Goal: Transaction & Acquisition: Purchase product/service

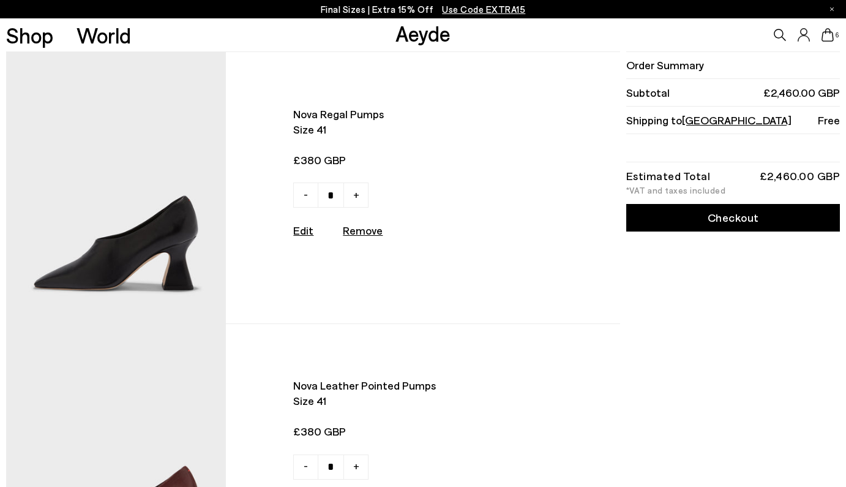
click at [173, 258] on img at bounding box center [116, 187] width 220 height 271
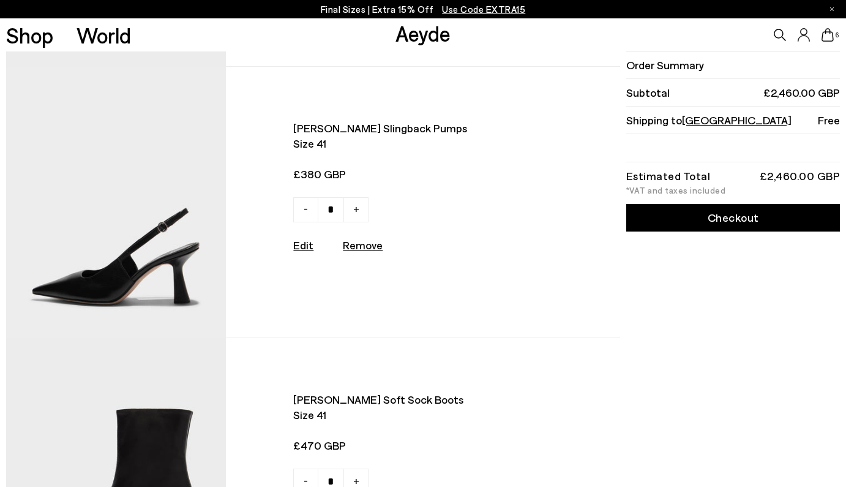
scroll to position [592, 0]
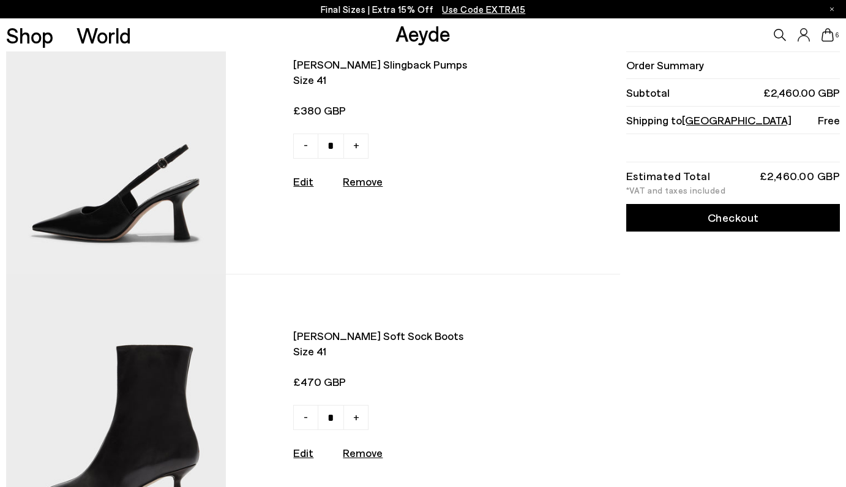
click at [356, 179] on u "Remove" at bounding box center [363, 180] width 40 height 13
type input "*"
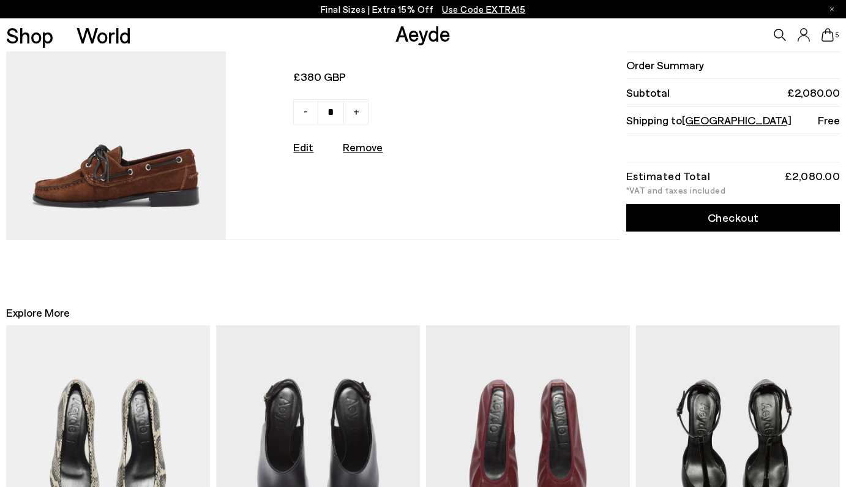
scroll to position [1220, 0]
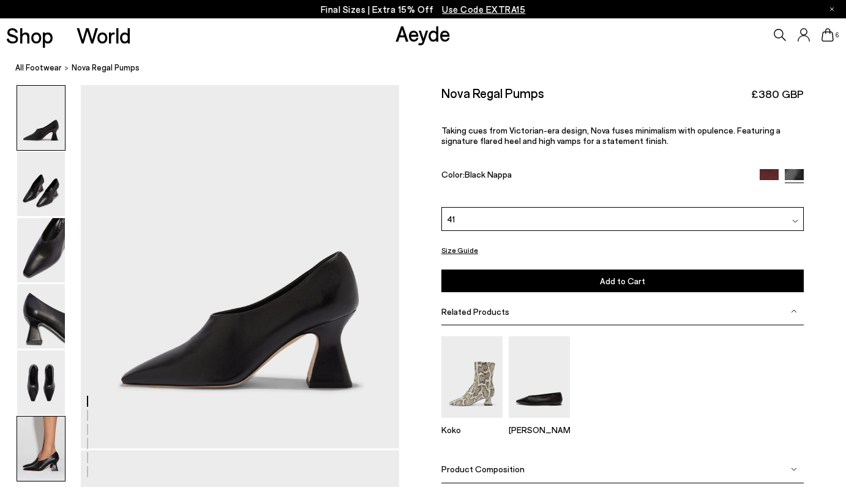
click at [39, 435] on img at bounding box center [41, 448] width 48 height 64
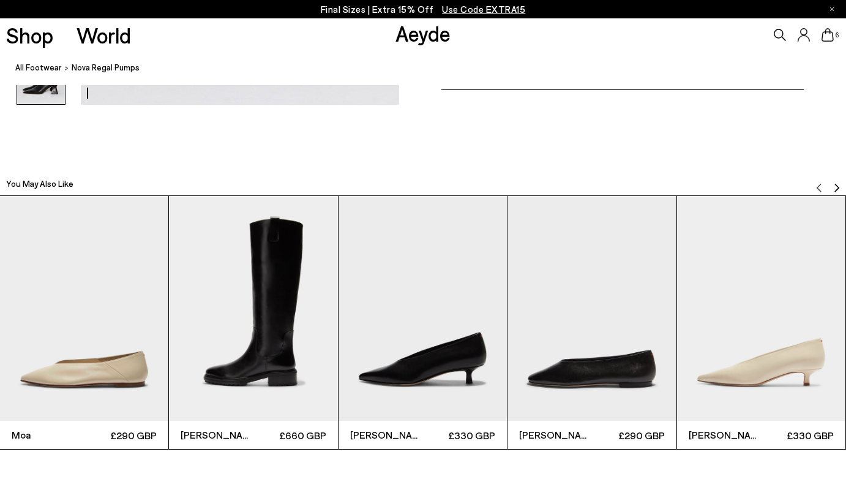
scroll to position [2544, 0]
